Goal: Task Accomplishment & Management: Complete application form

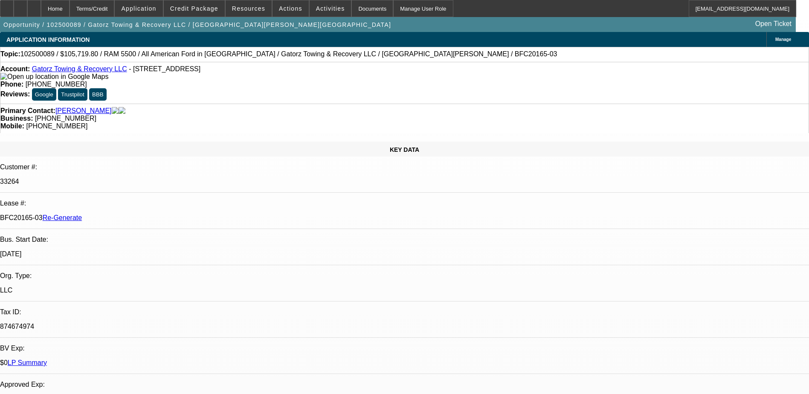
select select "0"
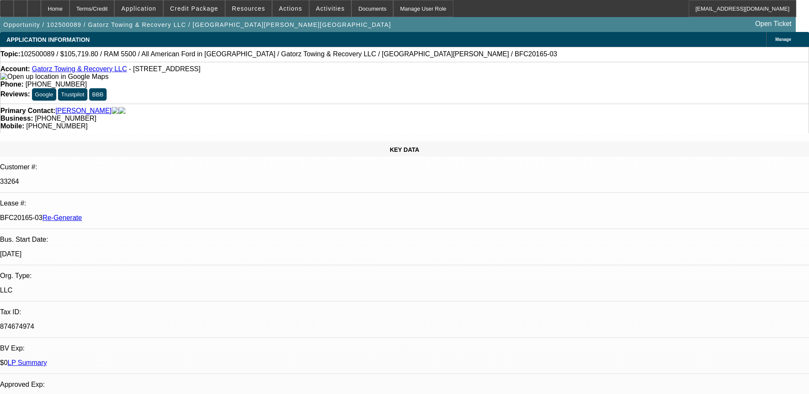
select select "0"
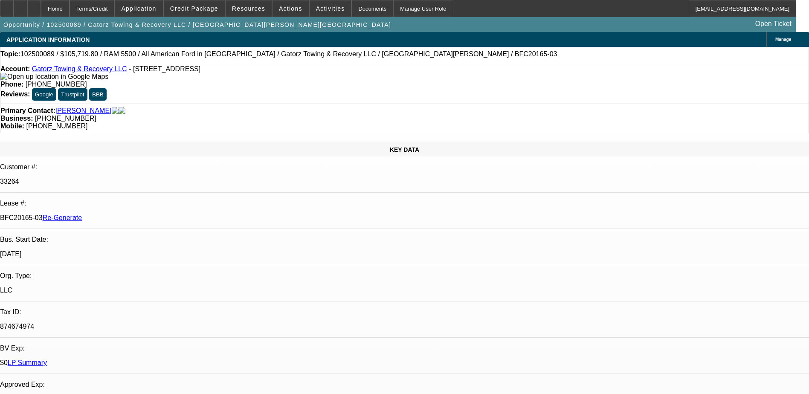
select select "0"
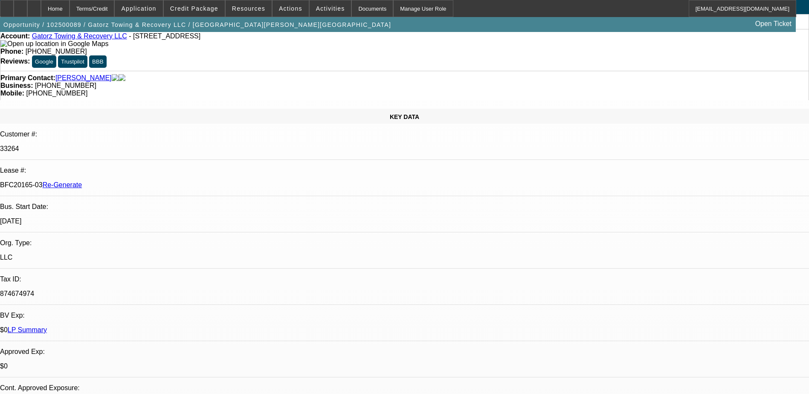
select select "1"
select select "6"
select select "1"
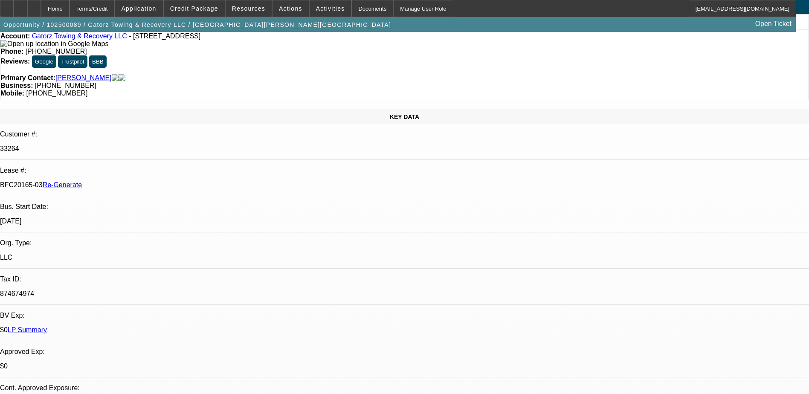
select select "6"
select select "1"
select select "6"
select select "1"
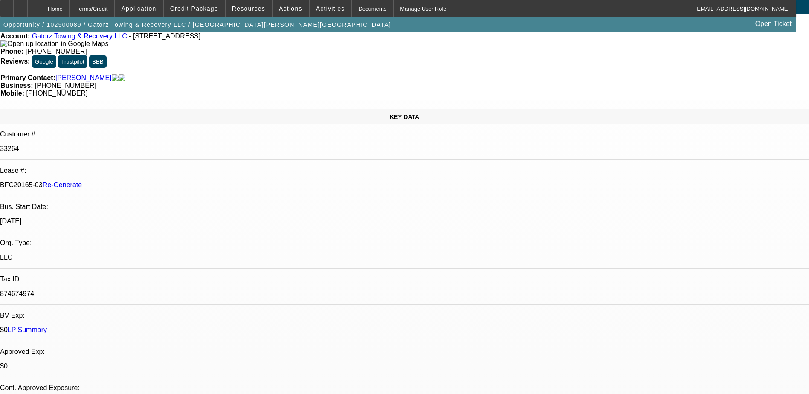
select select "1"
select select "6"
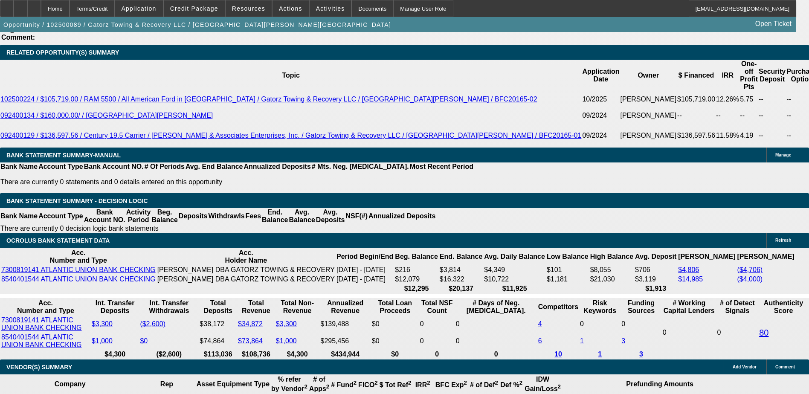
scroll to position [1584, 0]
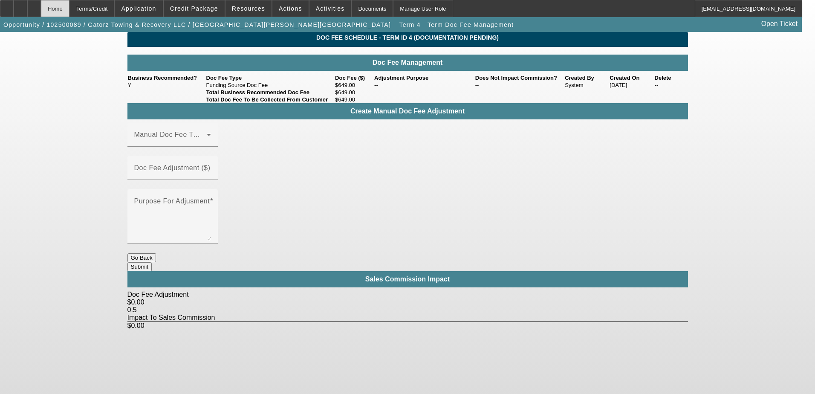
click at [70, 16] on div "Home" at bounding box center [55, 8] width 29 height 17
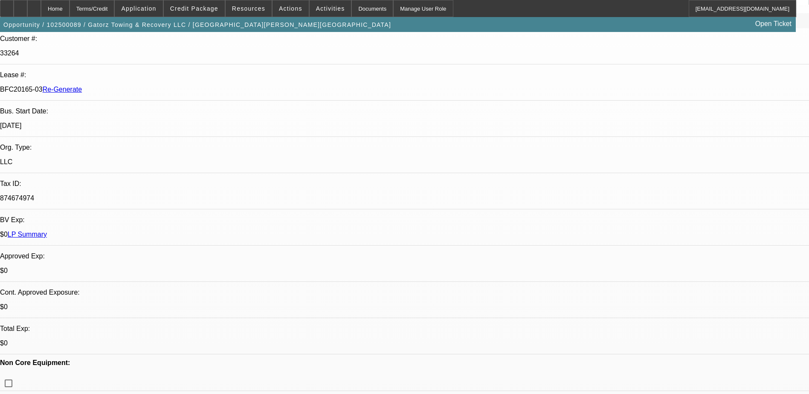
select select "0"
select select "6"
select select "0"
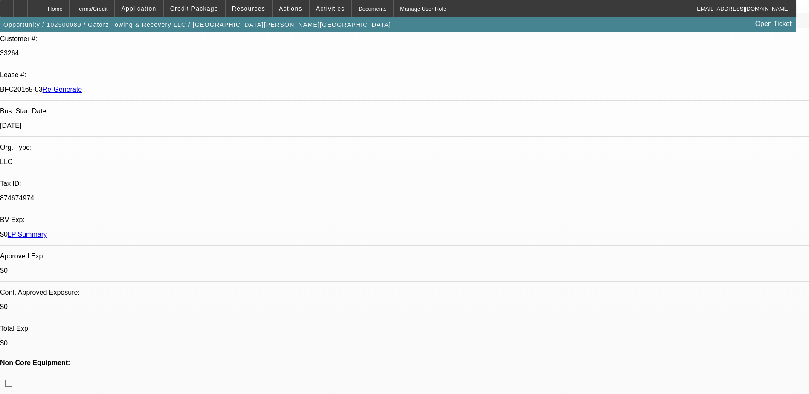
select select "0"
select select "6"
select select "0"
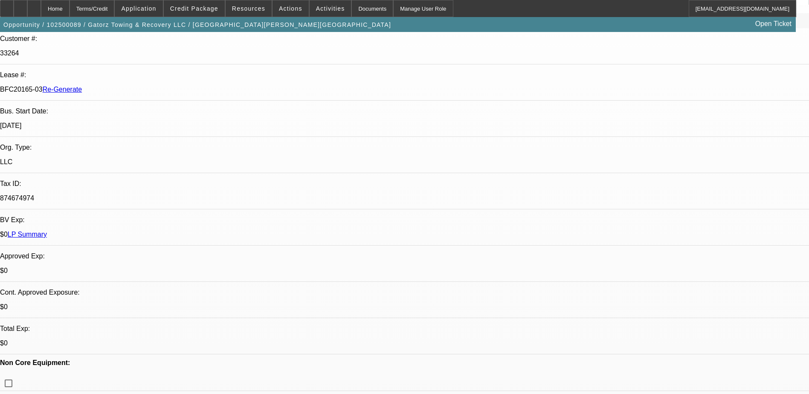
select select "0"
select select "6"
select select "0"
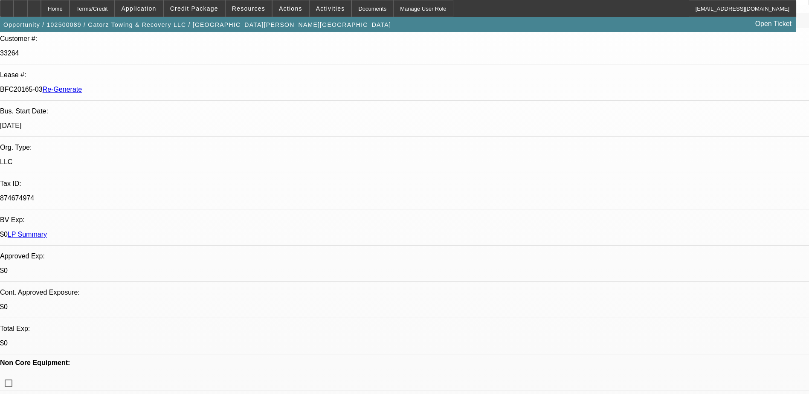
select select "6"
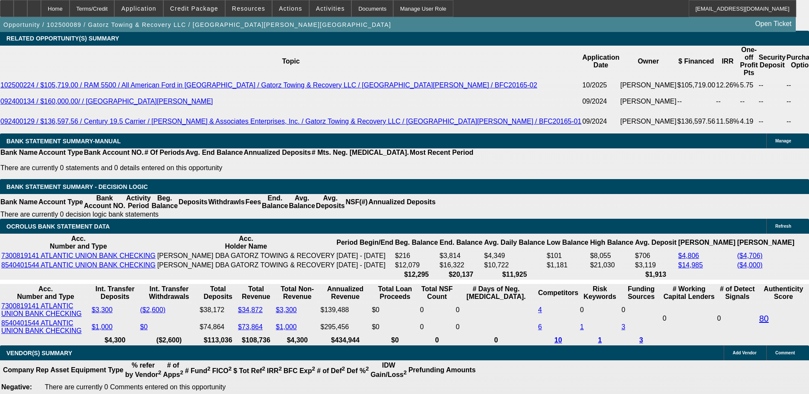
scroll to position [1627, 0]
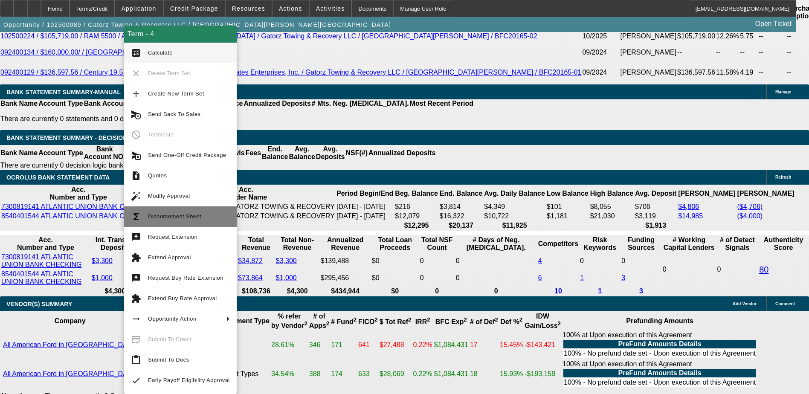
click at [175, 218] on span "Disbursement Sheet" at bounding box center [174, 216] width 53 height 6
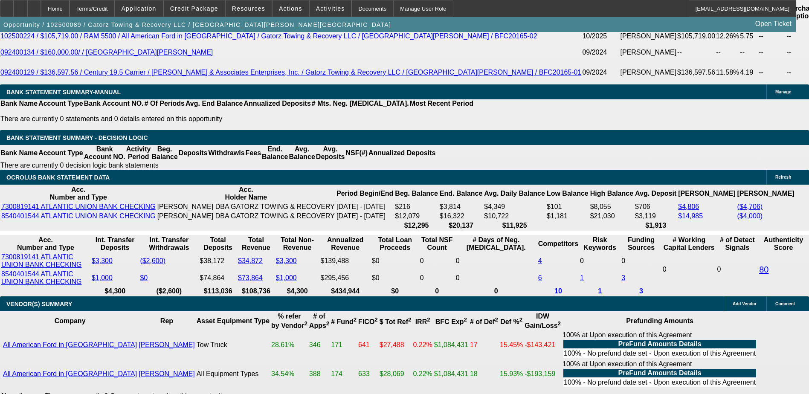
scroll to position [1584, 0]
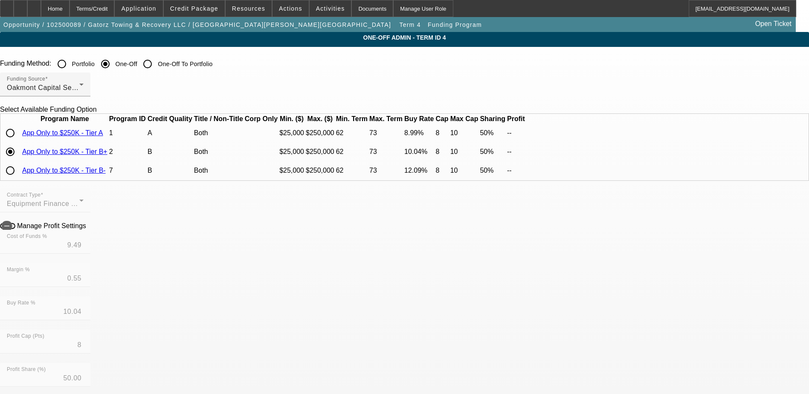
click at [107, 155] on link "App Only to $250K - Tier B+" at bounding box center [64, 151] width 85 height 7
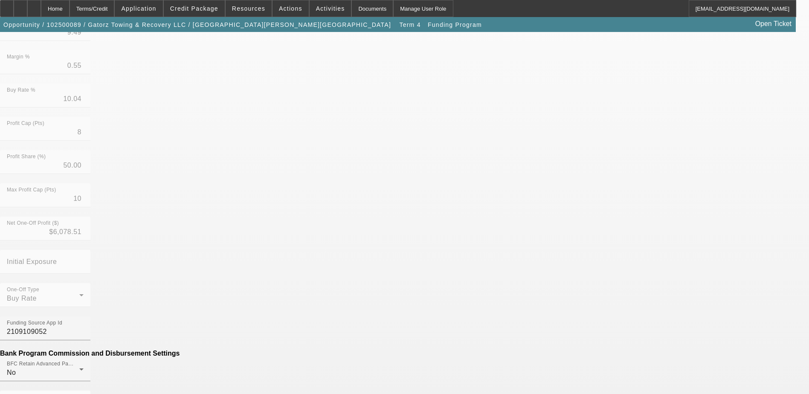
scroll to position [213, 0]
click at [361, 15] on div "Documents" at bounding box center [372, 8] width 42 height 17
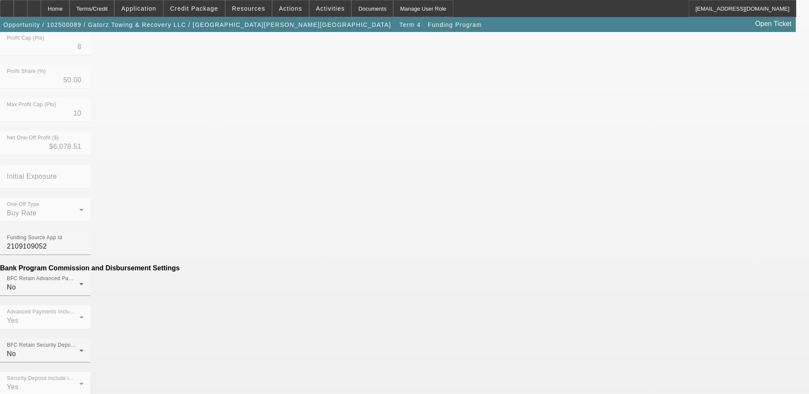
scroll to position [298, 0]
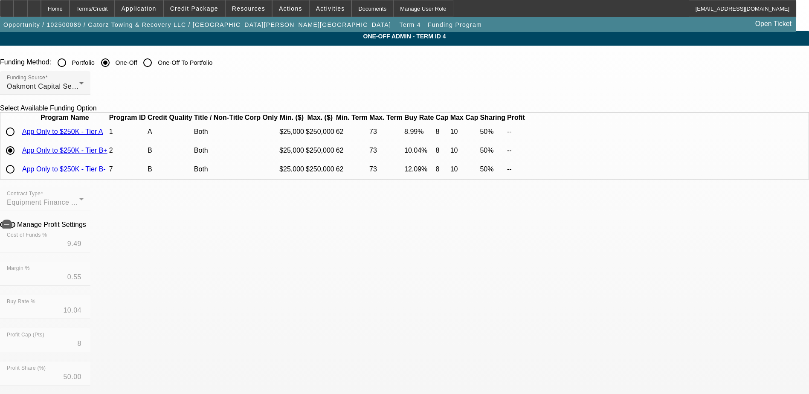
scroll to position [0, 0]
